Goal: Information Seeking & Learning: Learn about a topic

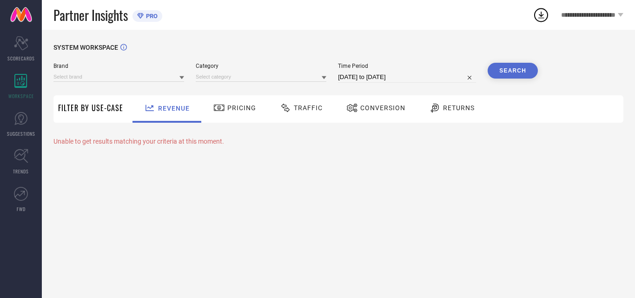
type input "BONJOUR"
type input "All"
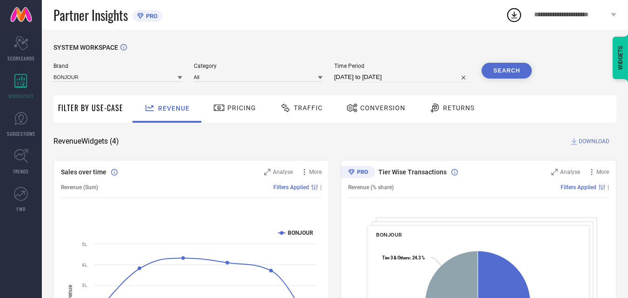
click at [504, 67] on button "Search" at bounding box center [507, 71] width 50 height 16
click at [245, 103] on div "Pricing" at bounding box center [234, 108] width 47 height 16
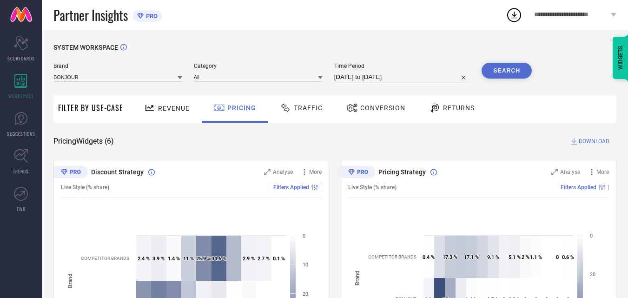
click at [296, 109] on span "Traffic" at bounding box center [308, 107] width 29 height 7
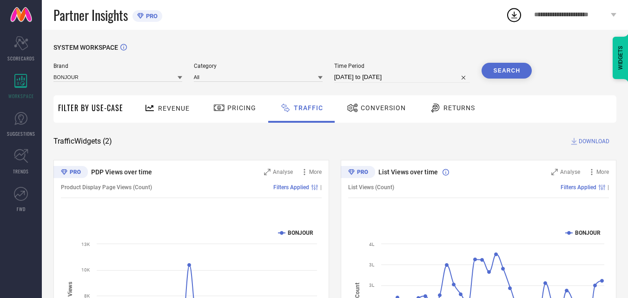
click at [369, 98] on div "Conversion" at bounding box center [376, 108] width 82 height 27
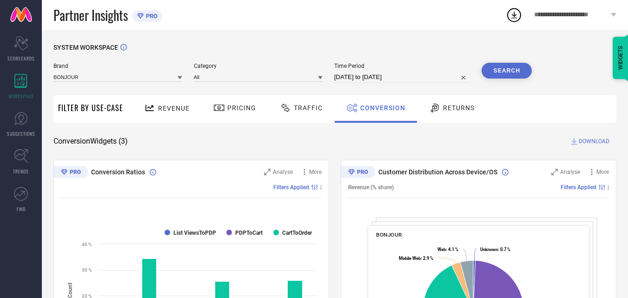
click at [97, 103] on span "Filter By Use-Case" at bounding box center [90, 107] width 65 height 11
click at [163, 107] on span "Revenue" at bounding box center [174, 108] width 32 height 7
